Goal: Find specific page/section: Find specific page/section

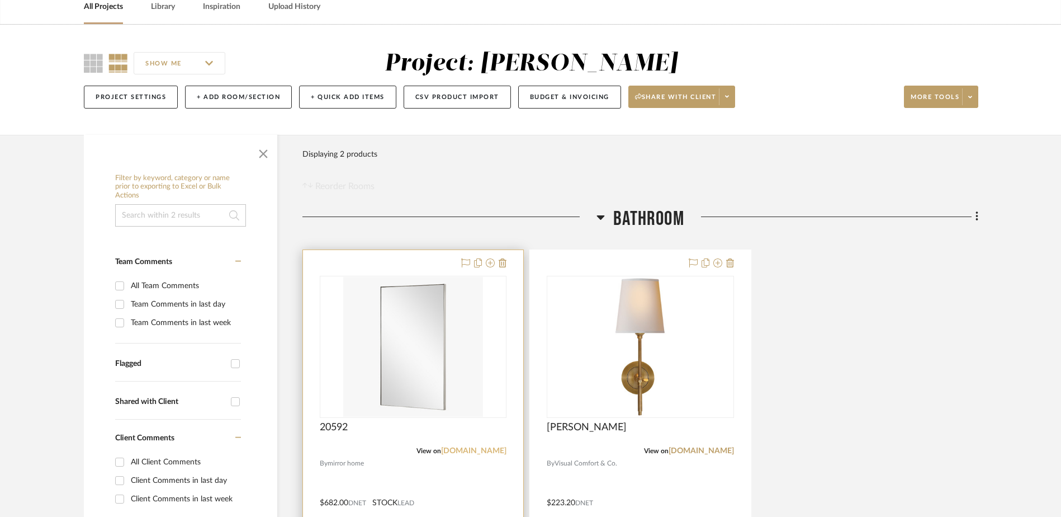
click at [482, 451] on link "[DOMAIN_NAME]" at bounding box center [473, 451] width 65 height 8
click at [385, 384] on img "0" at bounding box center [413, 347] width 140 height 140
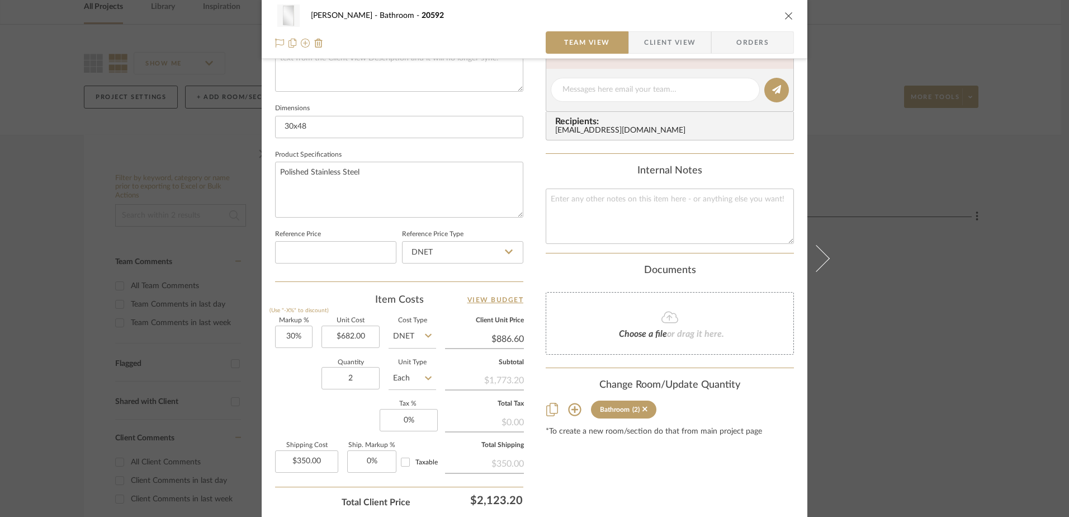
scroll to position [357, 0]
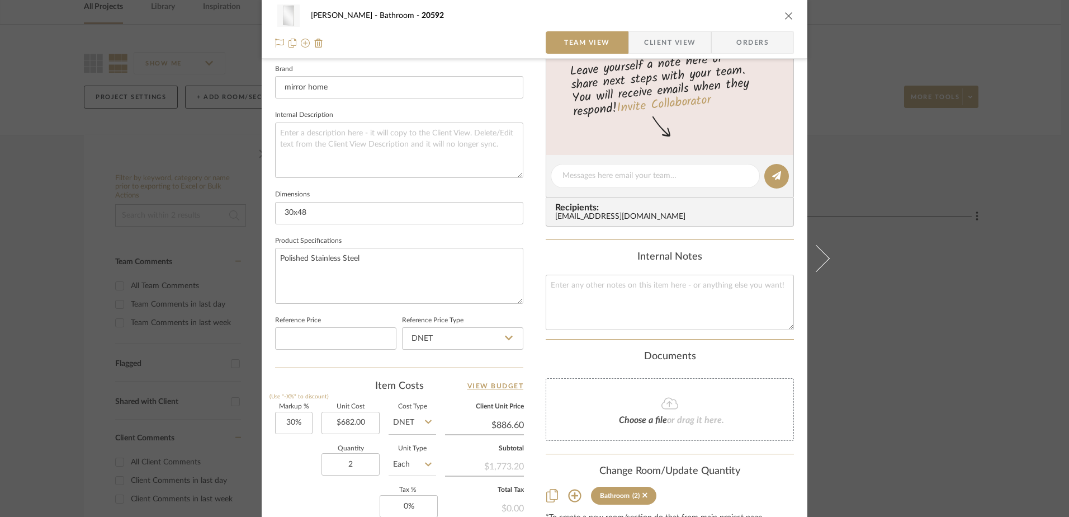
click at [787, 20] on button "close" at bounding box center [789, 16] width 10 height 10
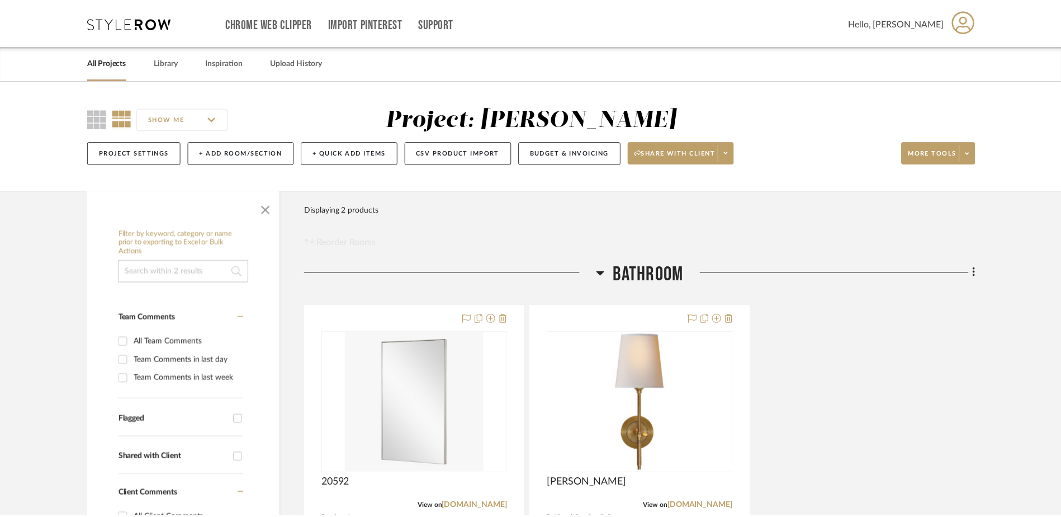
scroll to position [56, 0]
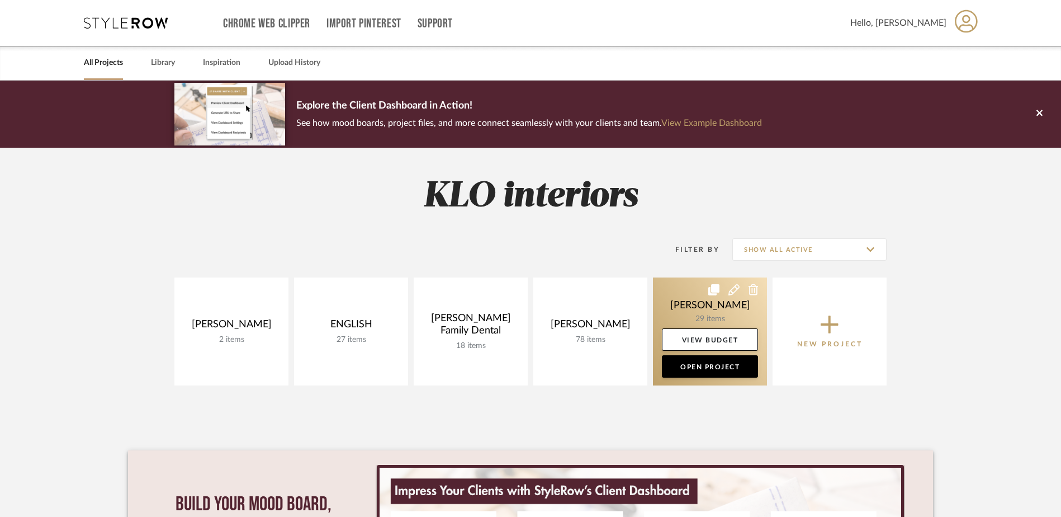
click at [707, 303] on link at bounding box center [710, 331] width 114 height 108
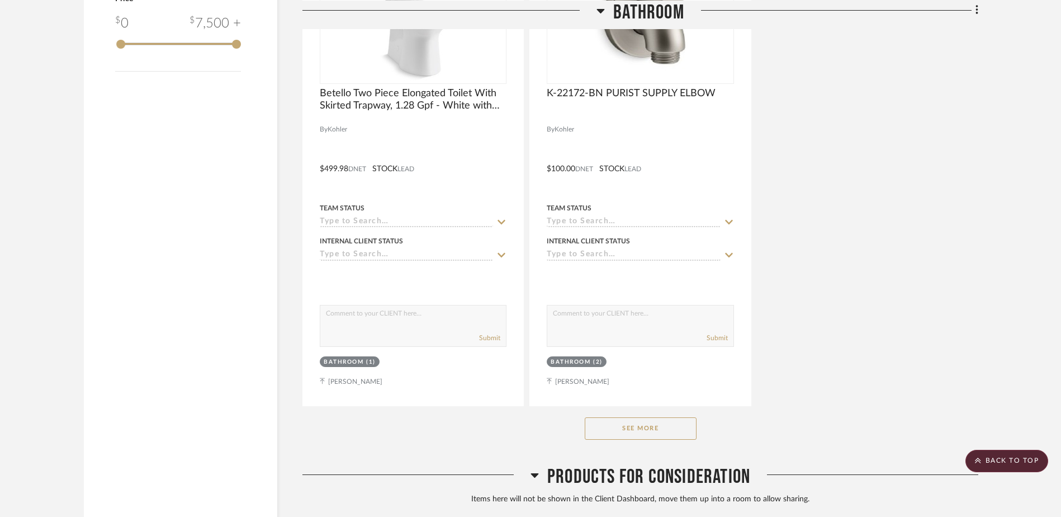
scroll to position [1566, 0]
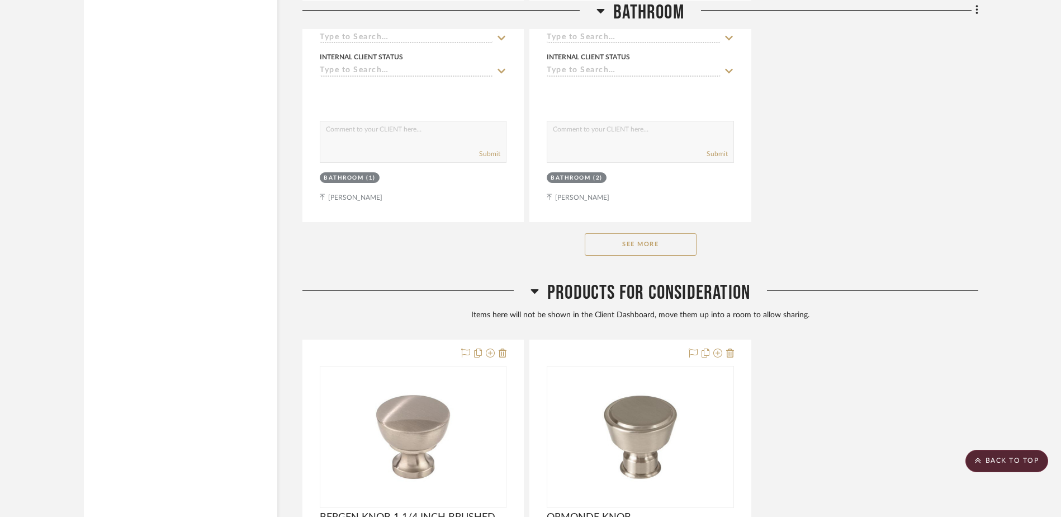
click at [637, 248] on button "See More" at bounding box center [641, 244] width 112 height 22
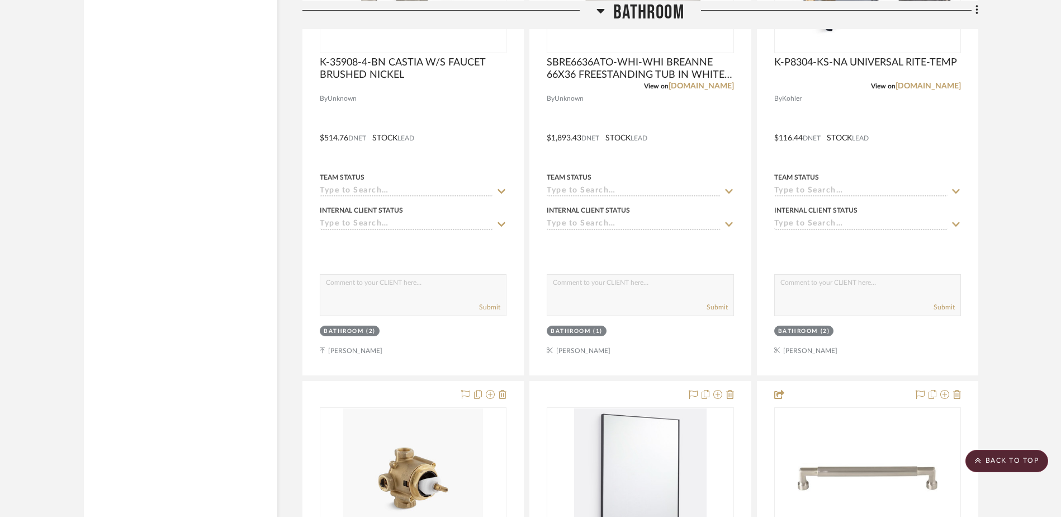
scroll to position [2684, 0]
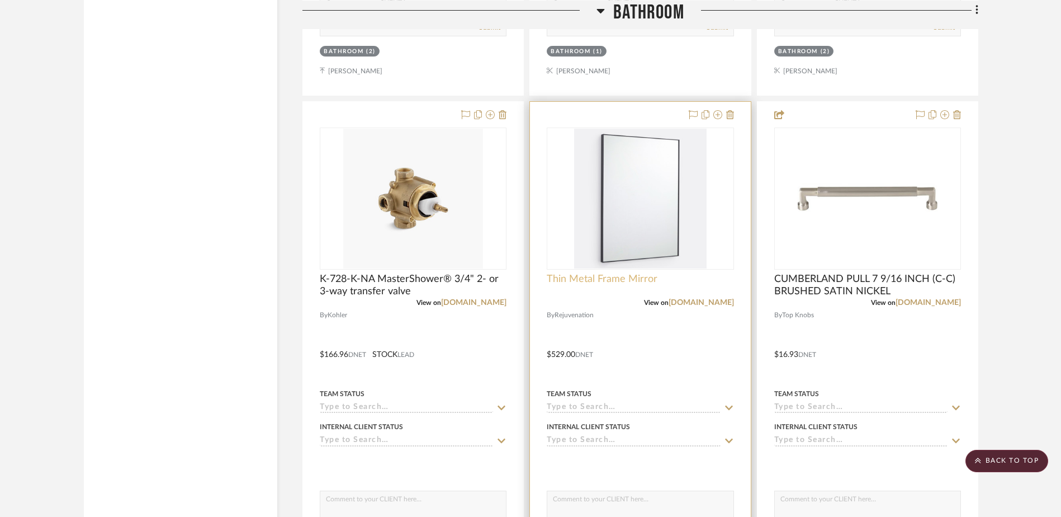
click at [594, 276] on span "Thin Metal Frame Mirror" at bounding box center [602, 279] width 111 height 12
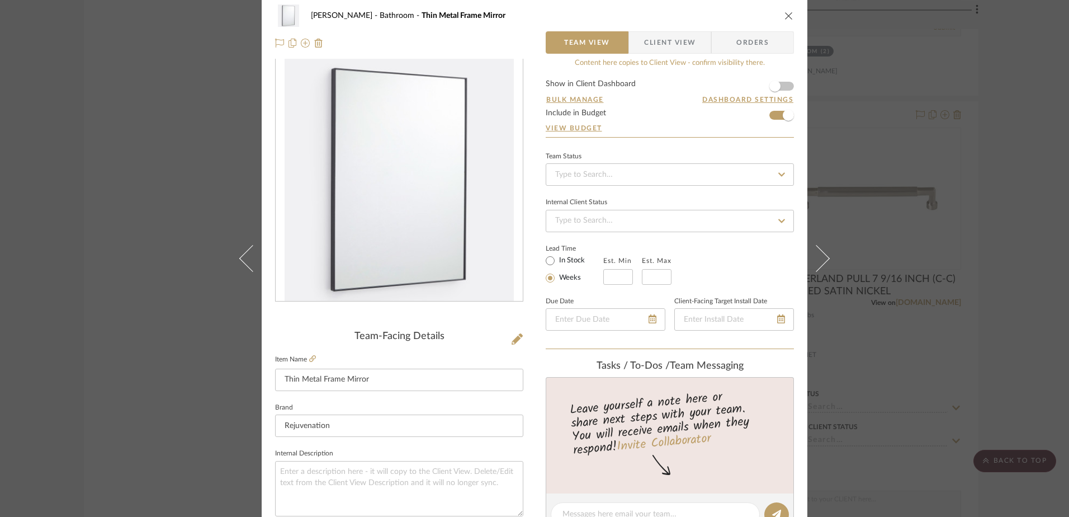
scroll to position [0, 0]
